Goal: Communication & Community: Answer question/provide support

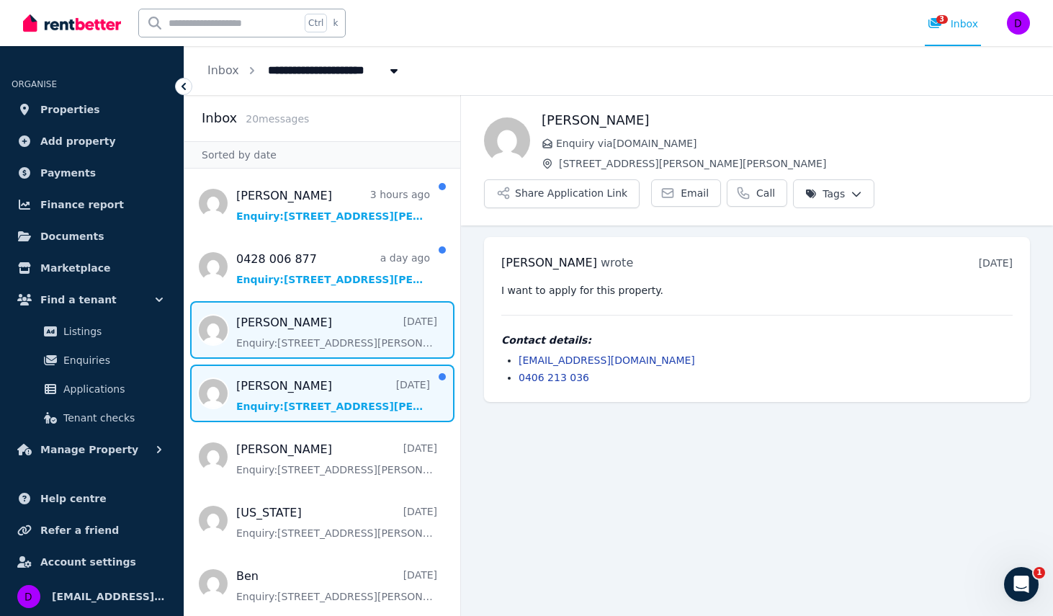
click at [310, 401] on span "Message list" at bounding box center [322, 393] width 276 height 58
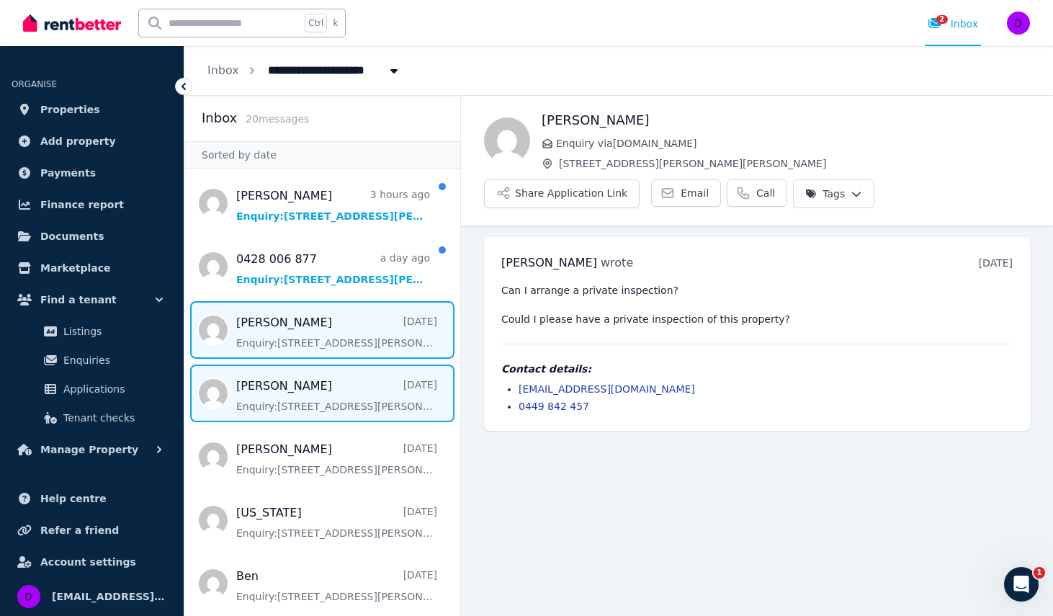
click at [290, 332] on span "Message list" at bounding box center [322, 330] width 276 height 58
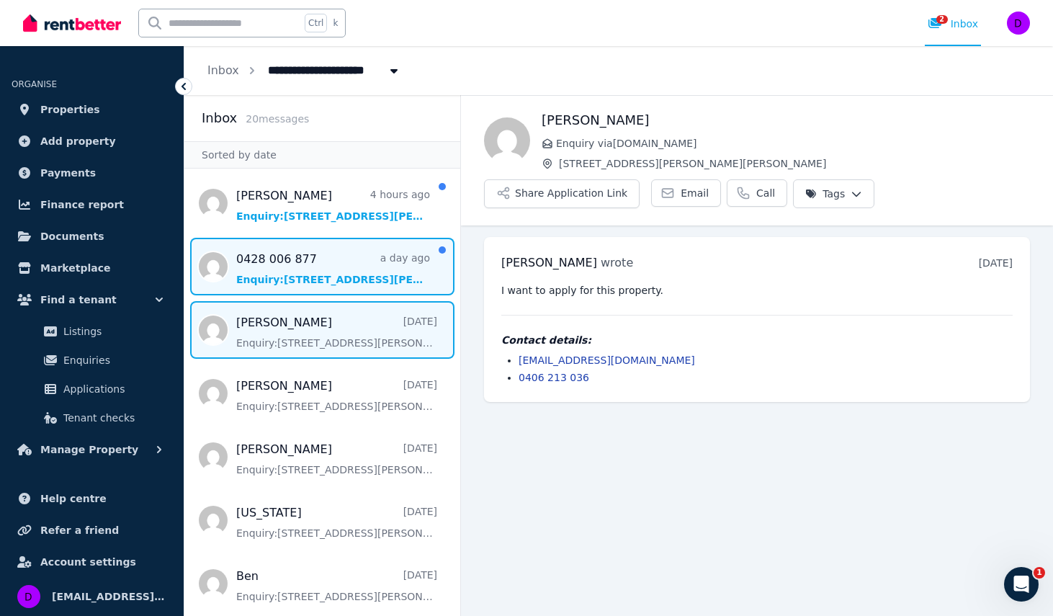
click at [294, 269] on span "Message list" at bounding box center [322, 267] width 276 height 58
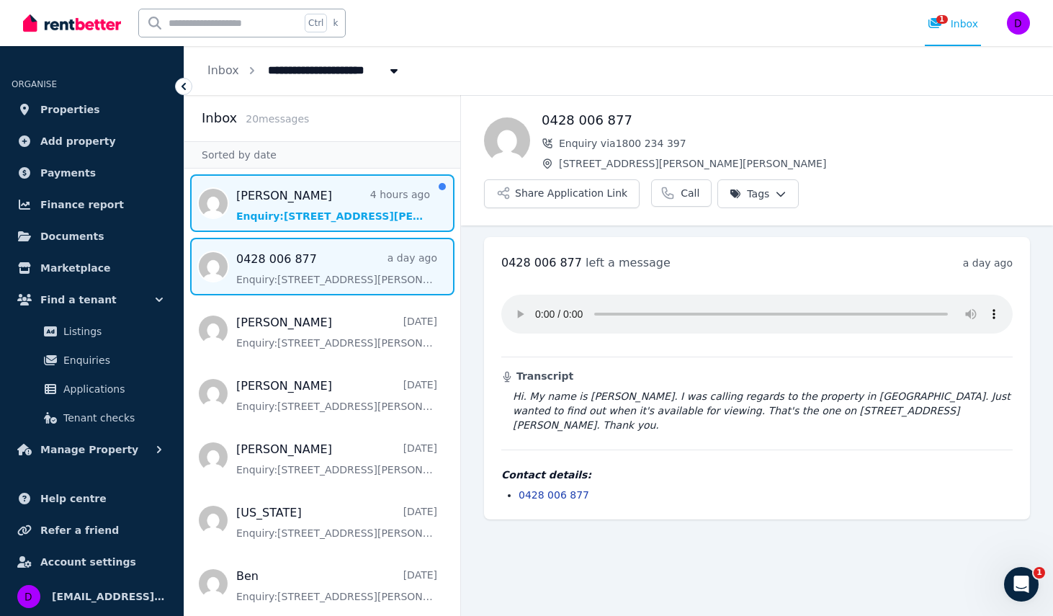
click at [336, 212] on span "Message list" at bounding box center [322, 203] width 276 height 58
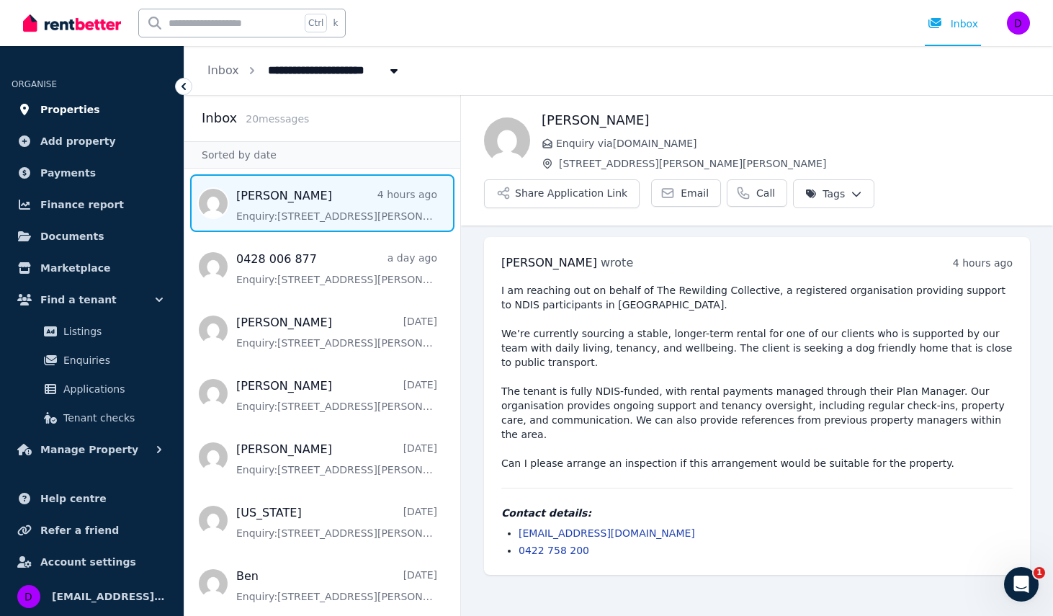
click at [70, 115] on span "Properties" at bounding box center [70, 109] width 60 height 17
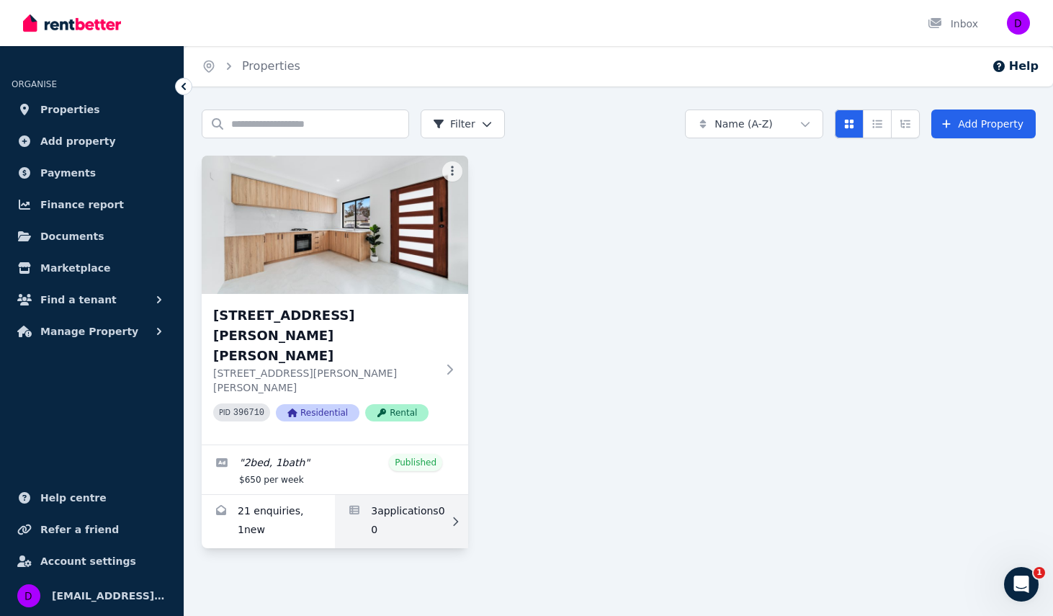
click at [421, 495] on link "Applications for 20 Morton Ave, Wellard" at bounding box center [401, 521] width 133 height 53
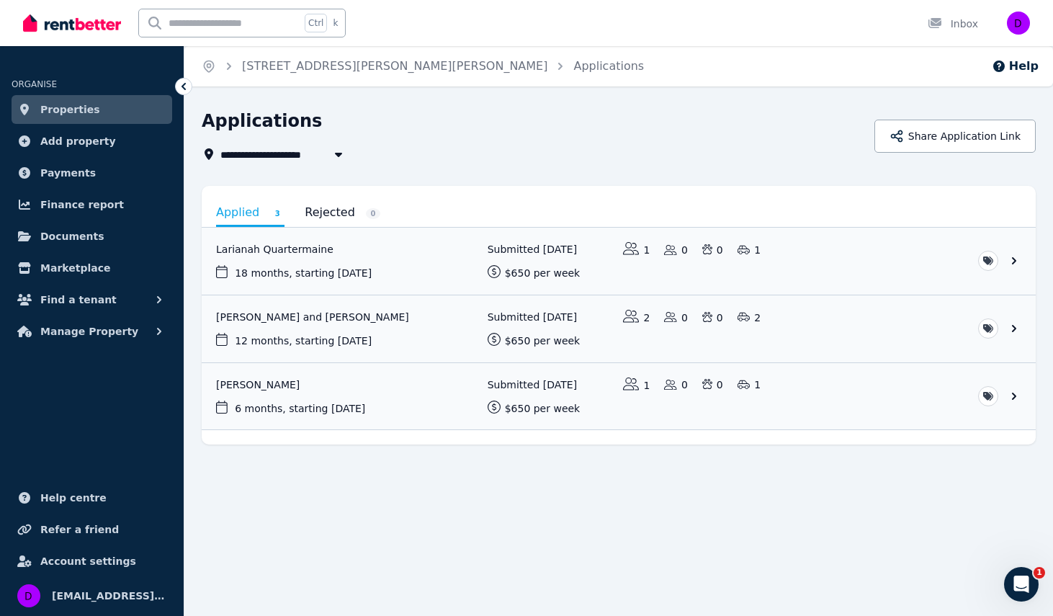
click at [66, 107] on span "Properties" at bounding box center [70, 109] width 60 height 17
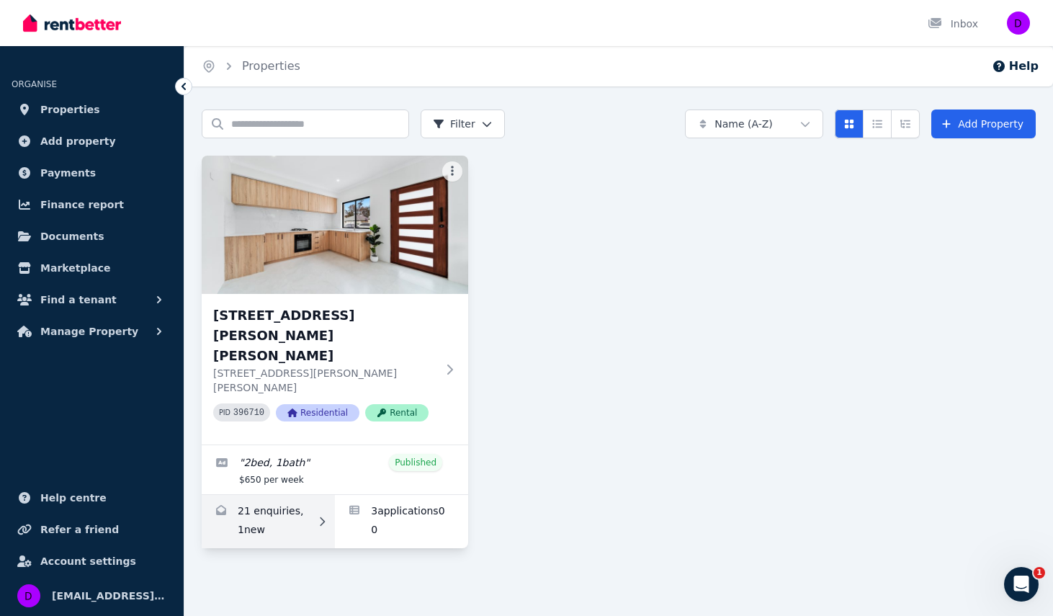
click at [283, 495] on link "Enquiries for 20 Morton Ave, Wellard" at bounding box center [268, 521] width 133 height 53
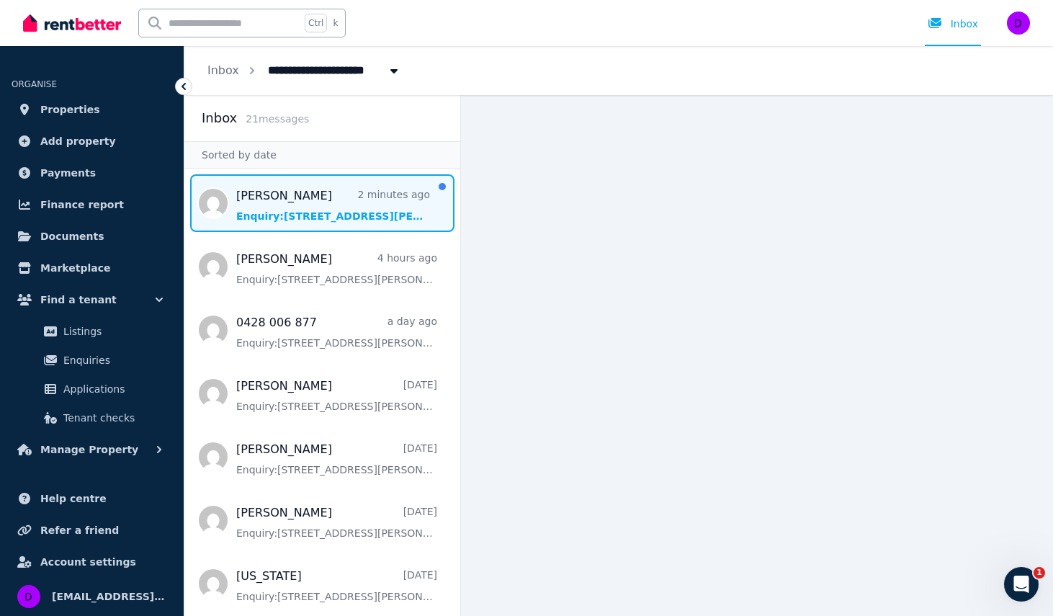
click at [297, 205] on span "Message list" at bounding box center [322, 203] width 276 height 58
